Goal: Information Seeking & Learning: Check status

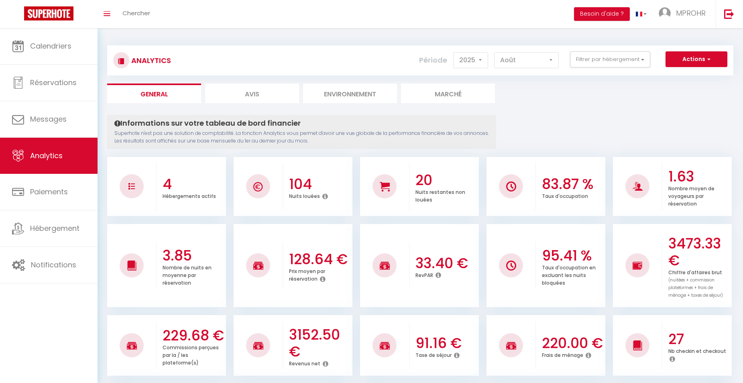
select select "2025"
select select "8"
click at [624, 55] on button "Filtrer par hébergement" at bounding box center [610, 59] width 80 height 16
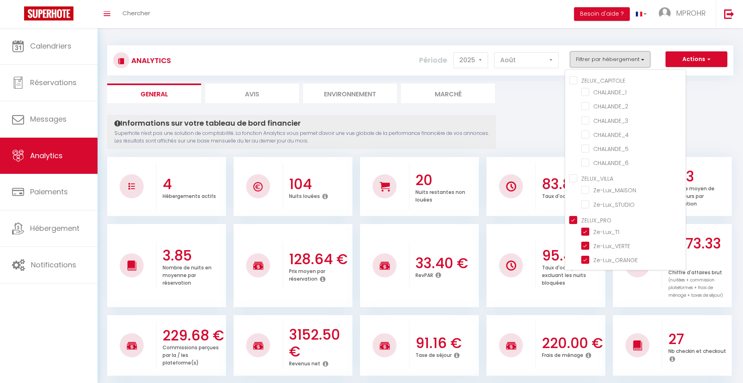
click at [619, 57] on button "Filtrer par hébergement" at bounding box center [610, 59] width 80 height 16
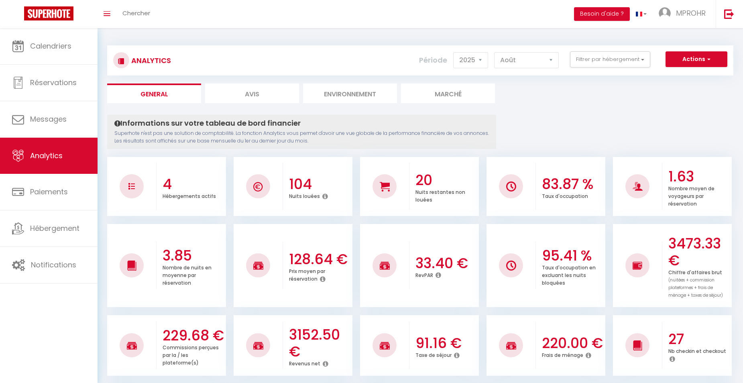
click at [611, 60] on button "Filtrer par hébergement" at bounding box center [610, 59] width 80 height 16
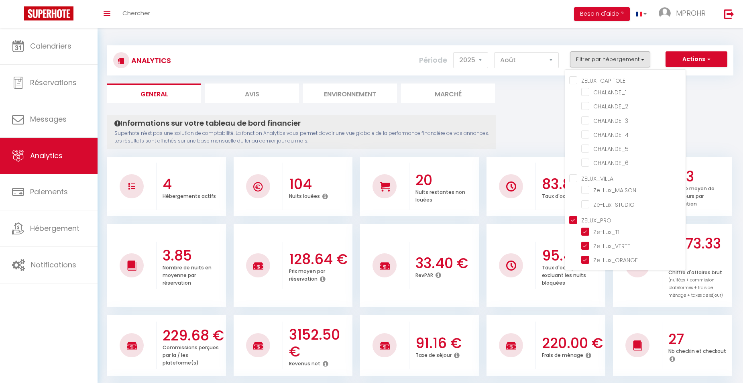
click at [576, 216] on input "ZELUX_PRO" at bounding box center [627, 220] width 116 height 8
checkbox input "false"
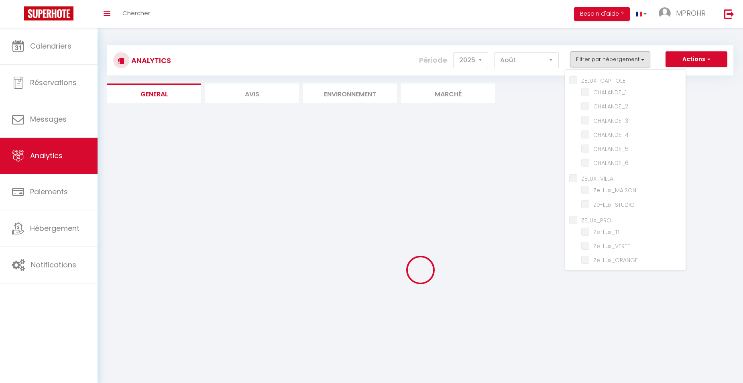
checkbox input "false"
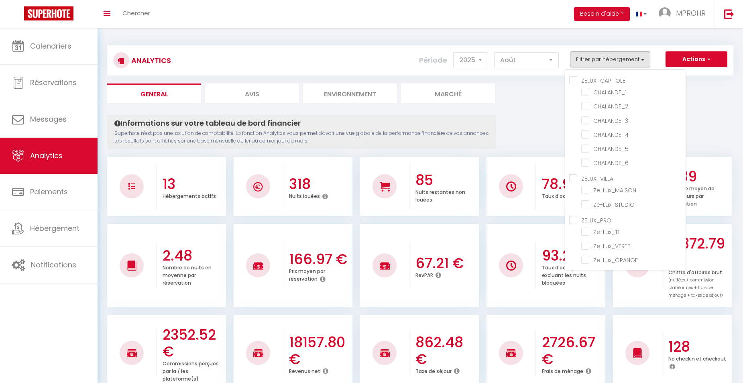
click at [575, 285] on input "Autres" at bounding box center [627, 289] width 116 height 8
checkbox input "true"
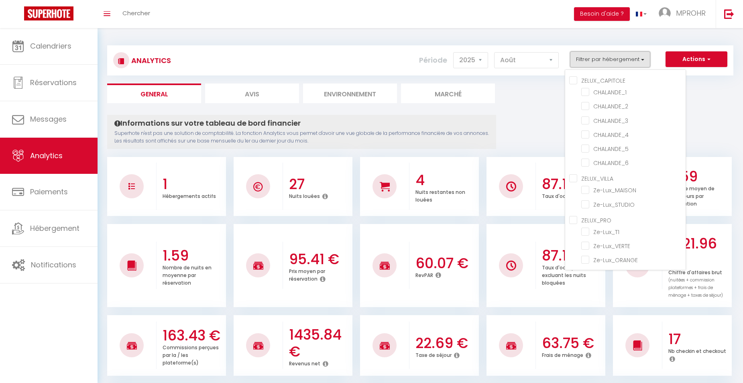
click at [629, 57] on button "Filtrer par hébergement" at bounding box center [610, 59] width 80 height 16
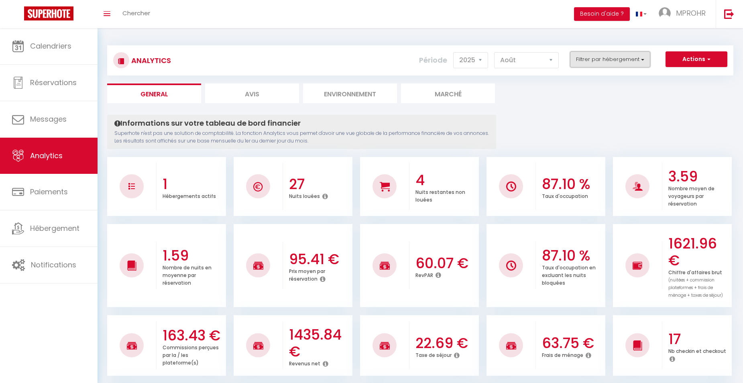
click at [605, 58] on button "Filtrer par hébergement" at bounding box center [610, 59] width 80 height 16
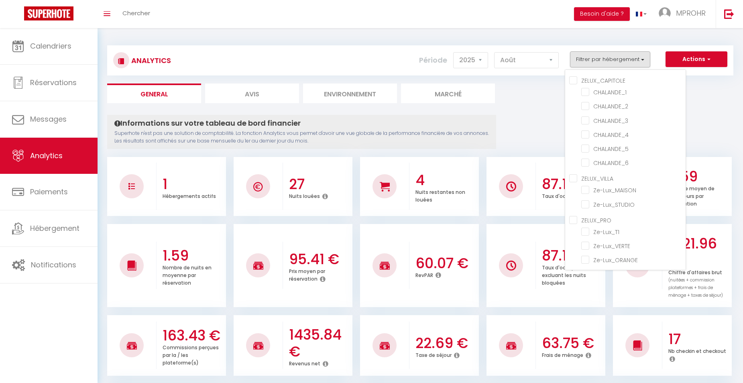
click at [574, 174] on input "ZELUX_VILLA" at bounding box center [627, 178] width 116 height 8
checkbox input "true"
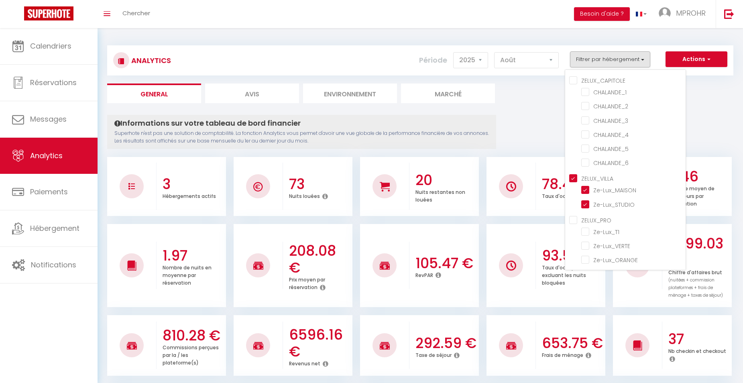
click at [576, 285] on input "Autres" at bounding box center [627, 289] width 116 height 8
checkbox input "false"
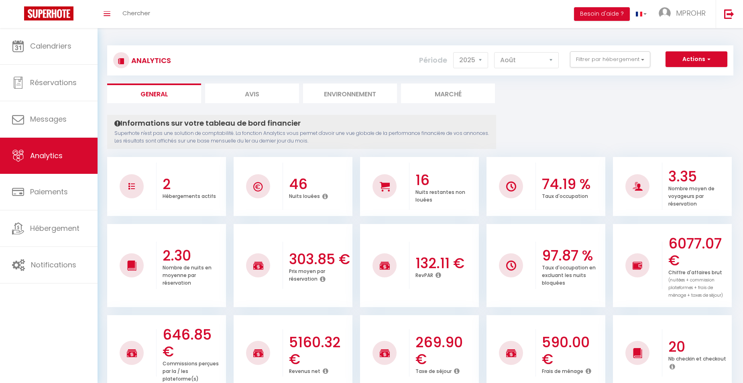
click at [619, 57] on button "Filtrer par hébergement" at bounding box center [610, 59] width 80 height 16
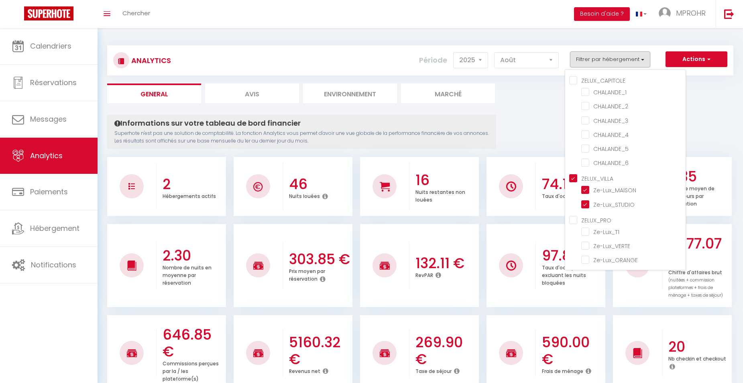
click at [569, 133] on div "ZELUX_CAPITOLE CHALANDE_1 CHALANDE_2 CHALANDE_3 CHALANDE_4 CHALANDE_5 CHALANDE_…" at bounding box center [625, 169] width 121 height 201
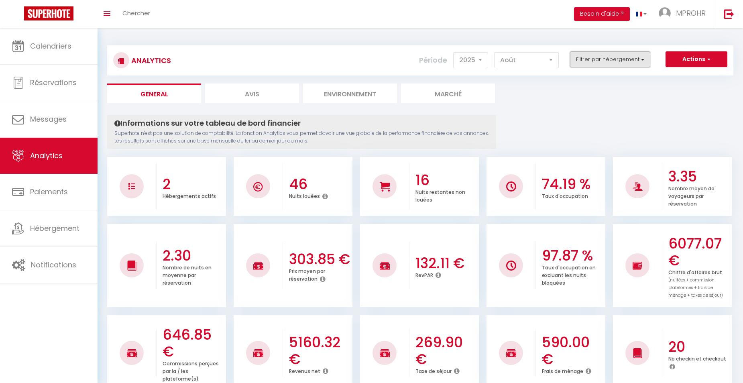
click at [605, 62] on button "Filtrer par hébergement" at bounding box center [610, 59] width 80 height 16
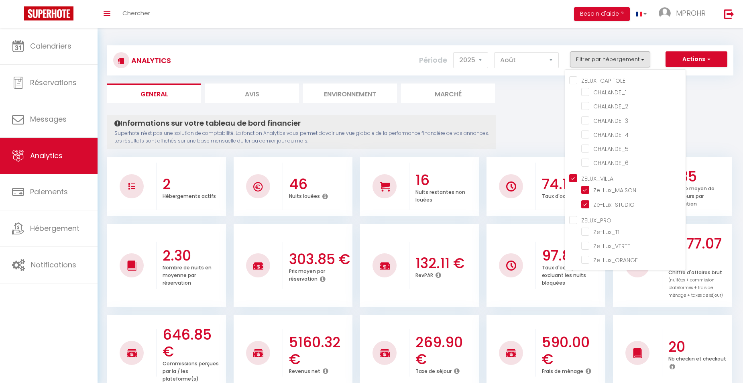
click at [576, 174] on input "ZELUX_VILLA" at bounding box center [627, 178] width 116 height 8
checkbox input "false"
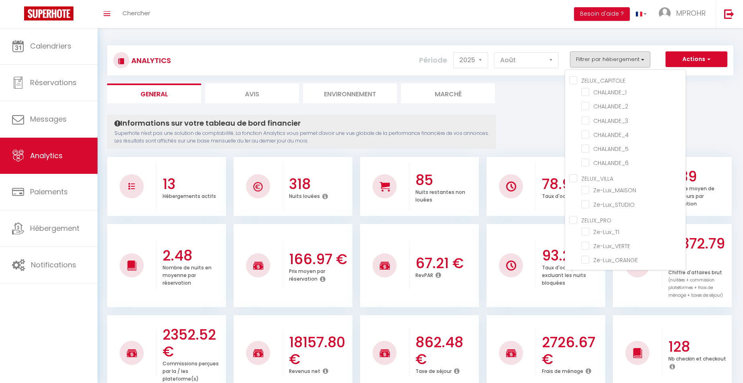
click at [577, 80] on input "ZELUX_CAPITOLE" at bounding box center [627, 80] width 116 height 8
checkbox input "true"
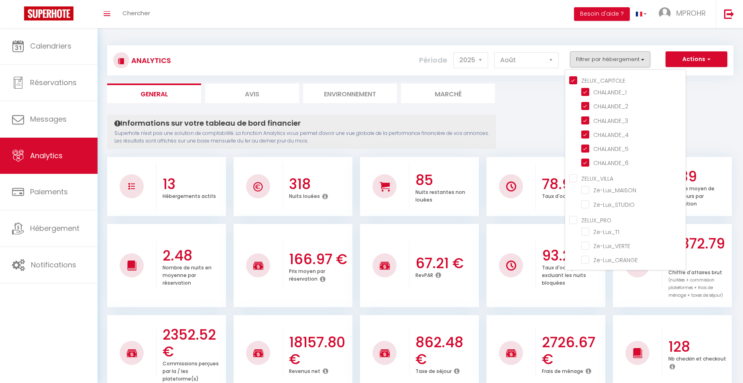
checkbox input "true"
